Goal: Task Accomplishment & Management: Manage account settings

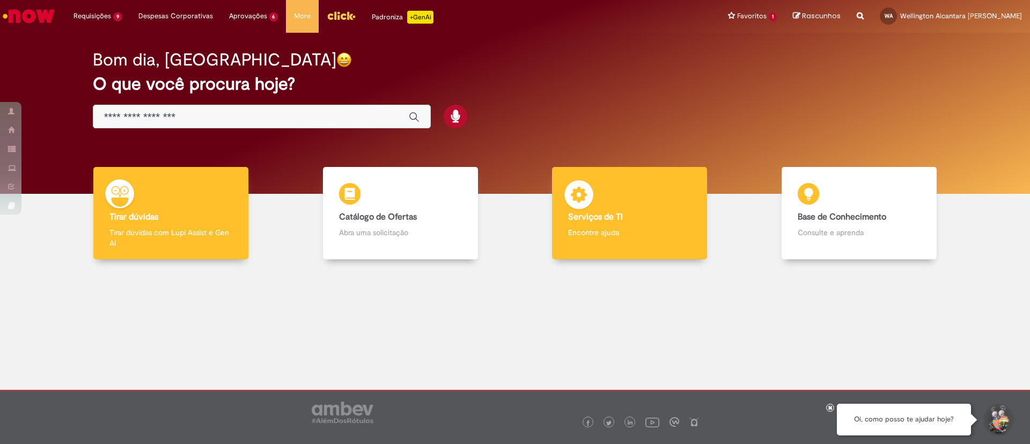
click at [592, 204] on body "Pular para o conteúdo da página Requisições 9 Exibir Todas as Solicitações Alte…" at bounding box center [515, 222] width 1030 height 444
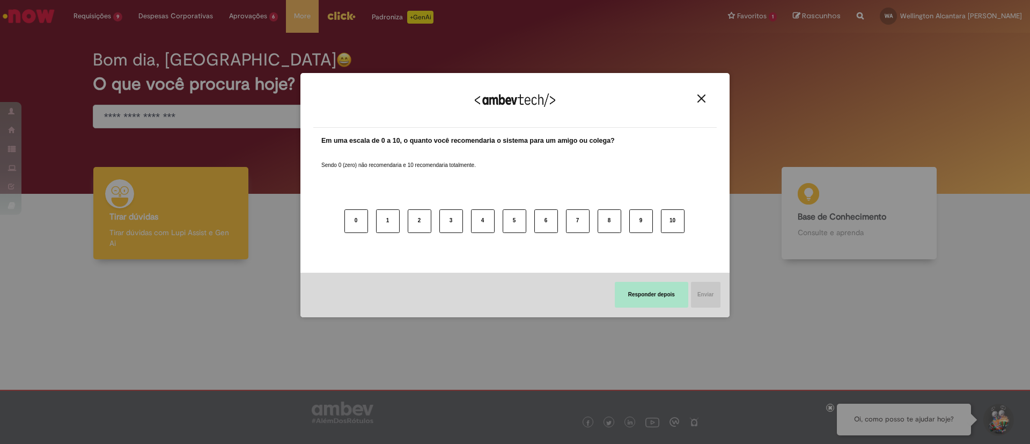
click at [640, 302] on button "Responder depois" at bounding box center [651, 295] width 73 height 26
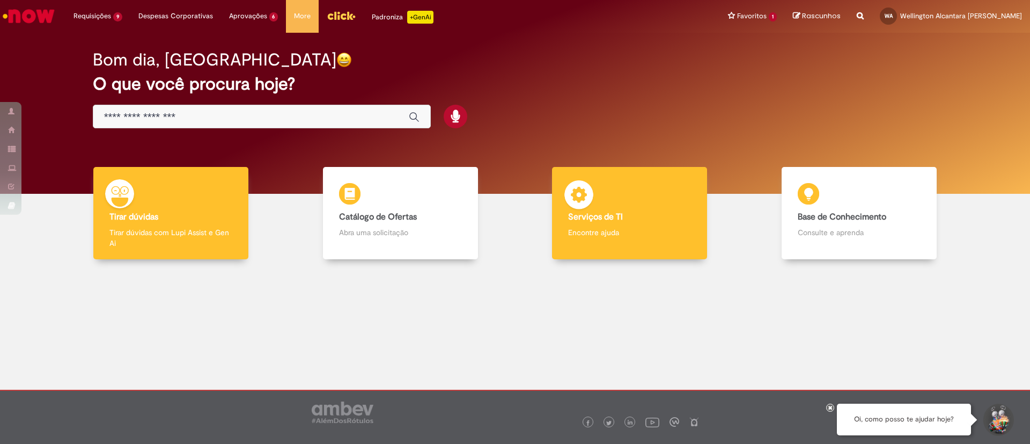
click at [620, 234] on p "Encontre ajuda" at bounding box center [629, 232] width 123 height 11
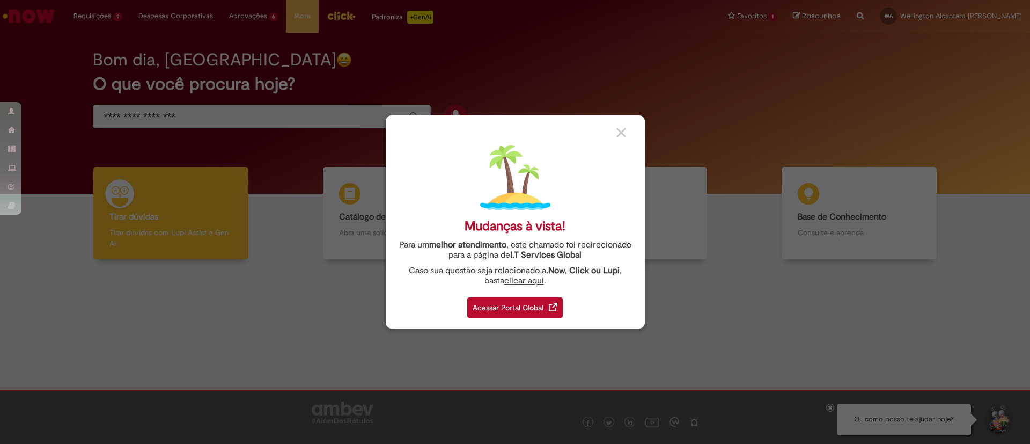
click at [520, 310] on div "Acessar Portal Global" at bounding box center [514, 307] width 95 height 20
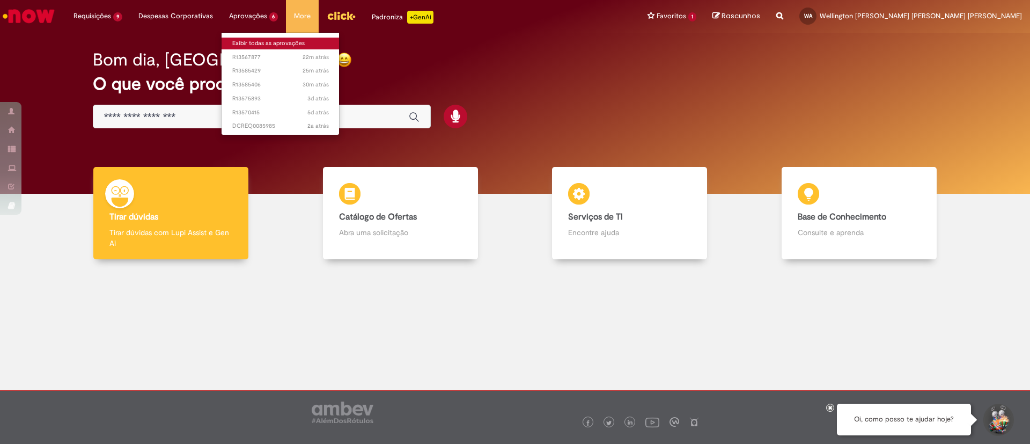
click at [241, 48] on link "Exibir todas as aprovações" at bounding box center [281, 44] width 118 height 12
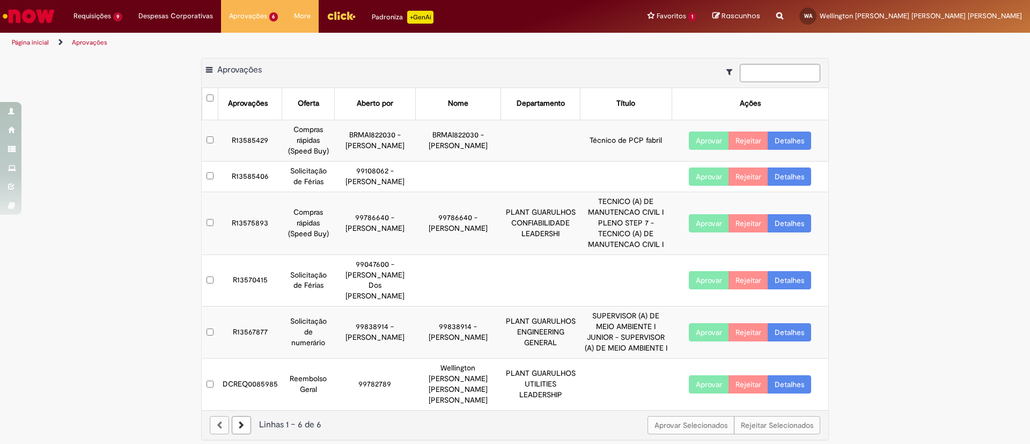
click at [705, 337] on button "Aprovar" at bounding box center [709, 332] width 40 height 18
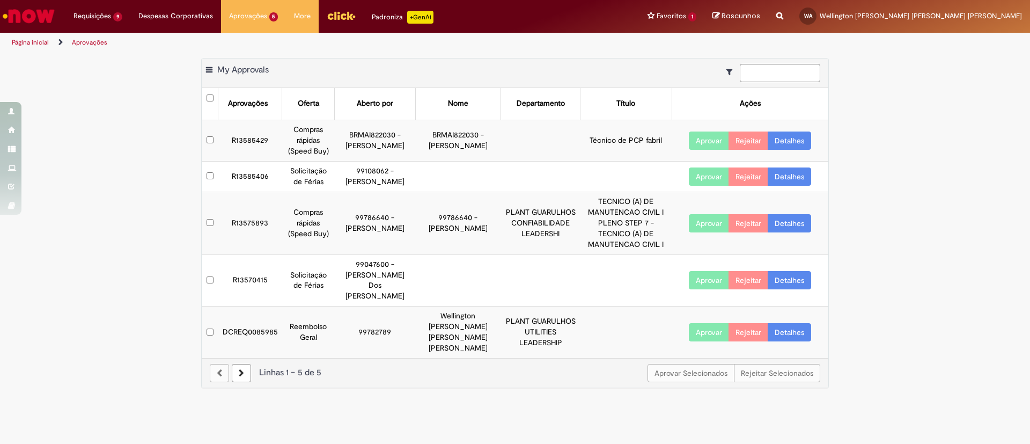
click at [700, 181] on button "Aprovar" at bounding box center [709, 176] width 40 height 18
